Goal: Navigation & Orientation: Find specific page/section

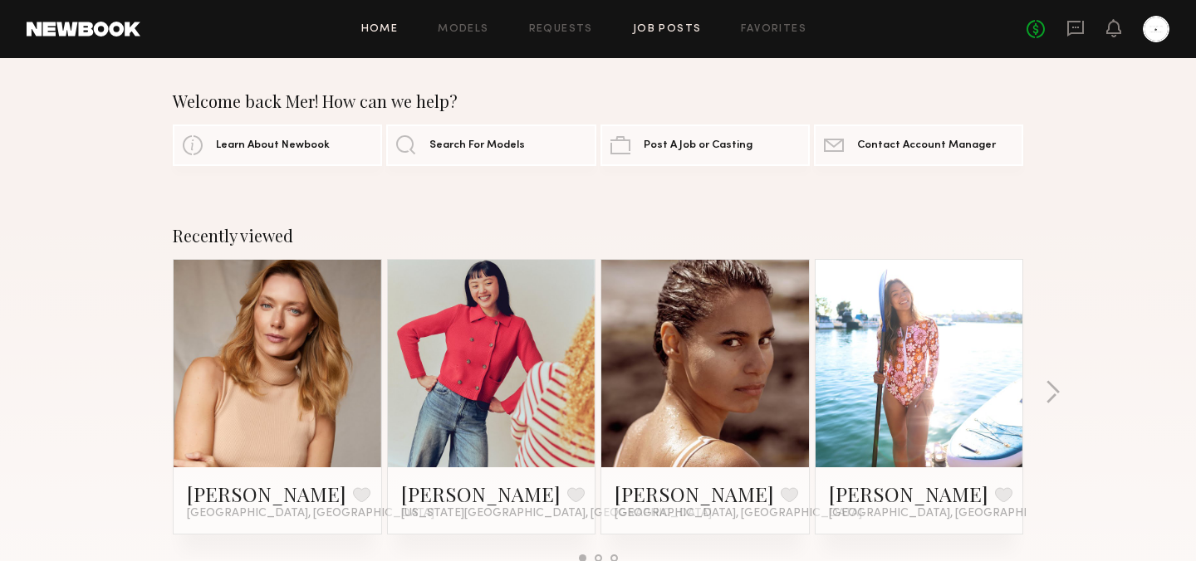
click at [652, 27] on link "Job Posts" at bounding box center [667, 29] width 69 height 11
